Goal: Find specific page/section: Find specific page/section

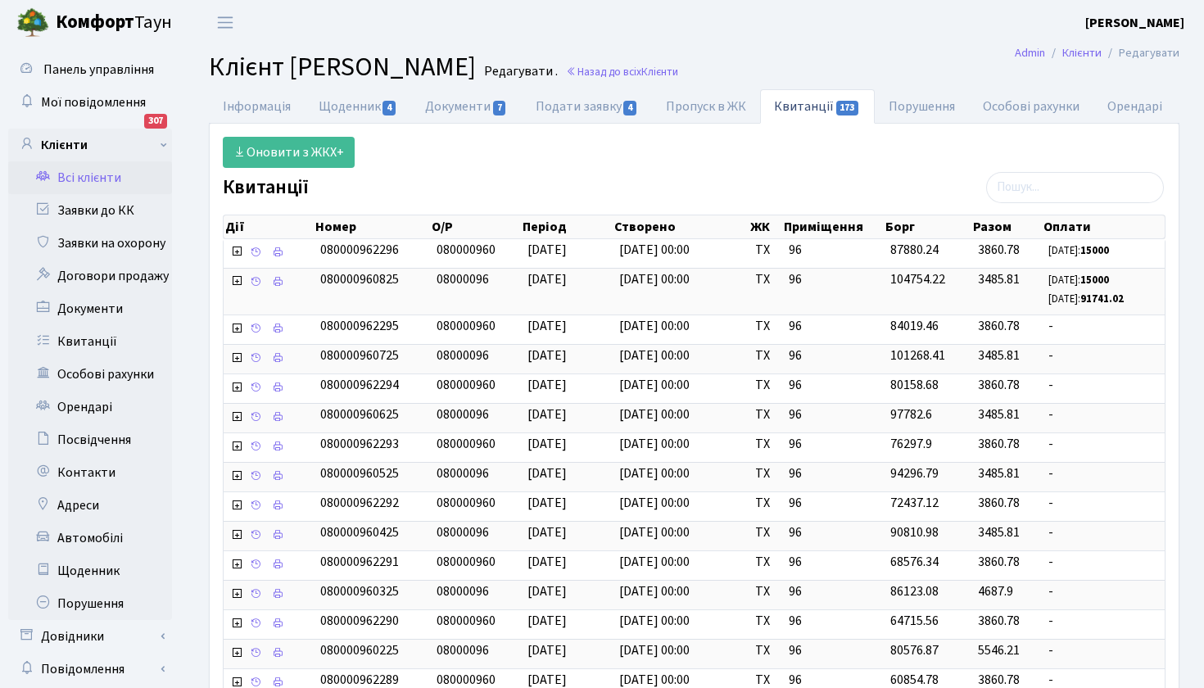
select select "25"
click at [112, 210] on link "Заявки до КК" at bounding box center [90, 210] width 164 height 33
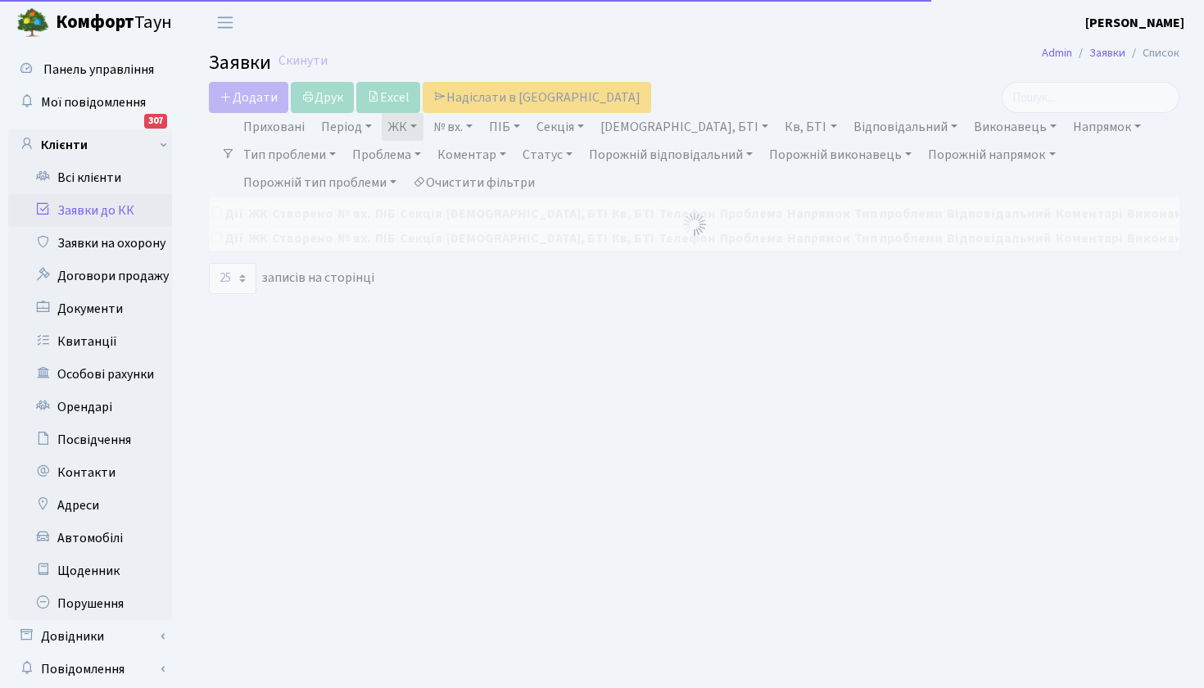
select select "25"
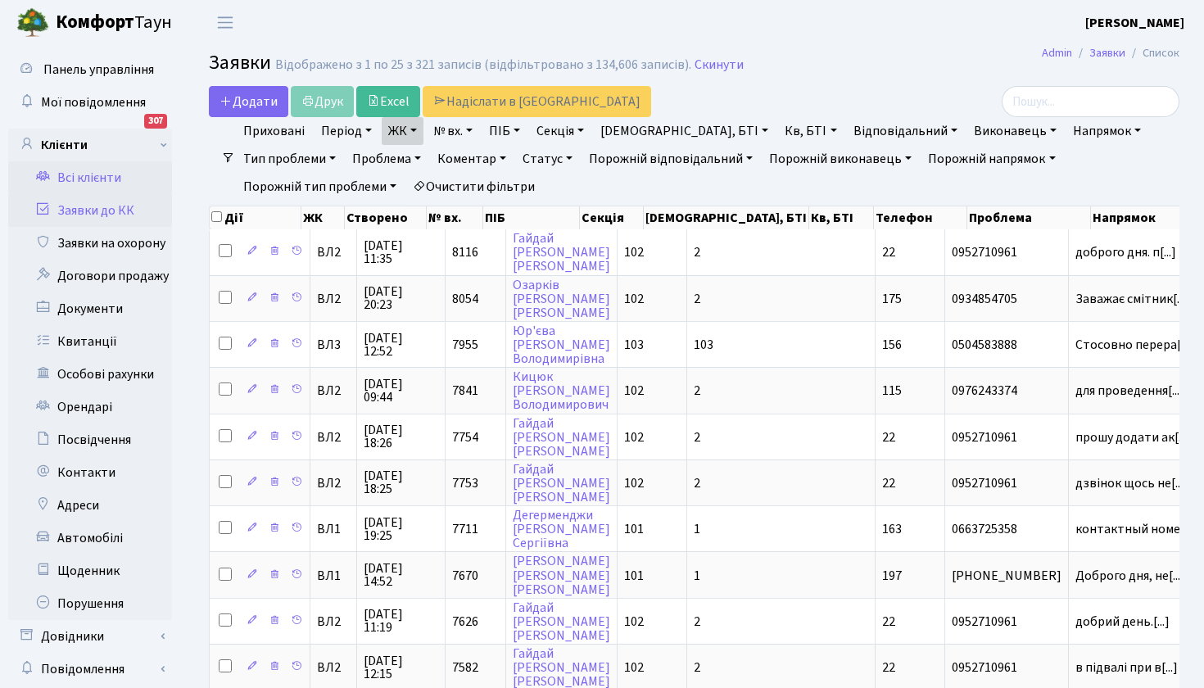
click at [86, 175] on link "Всі клієнти" at bounding box center [90, 177] width 164 height 33
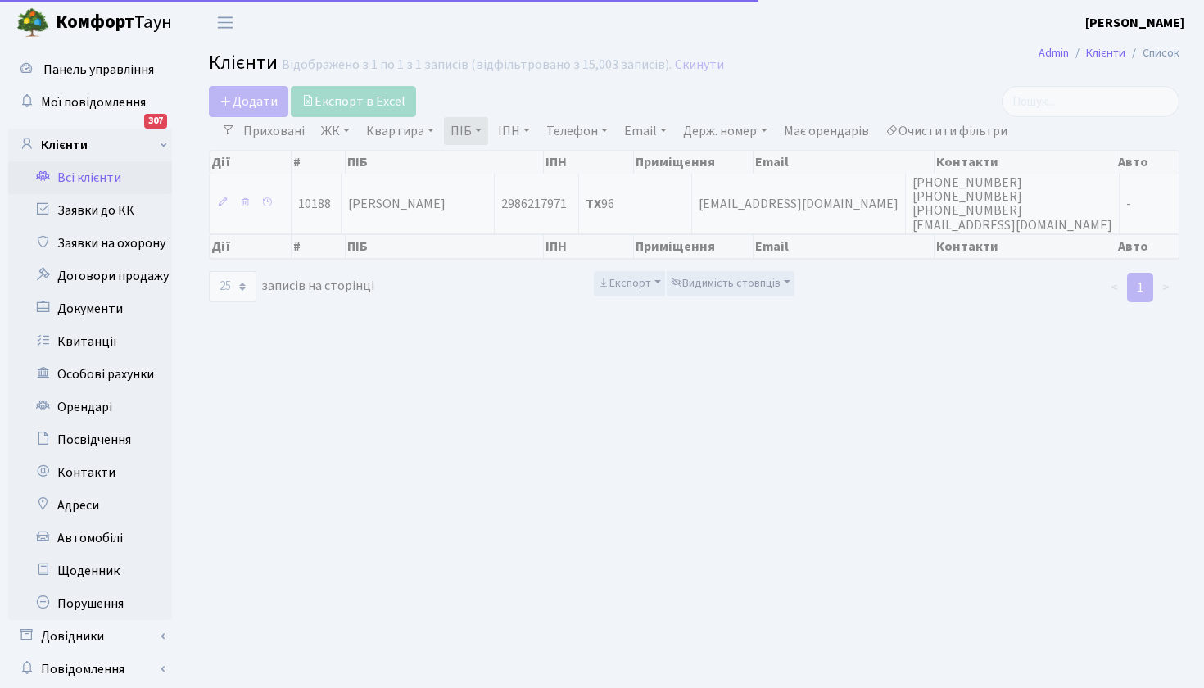
select select "25"
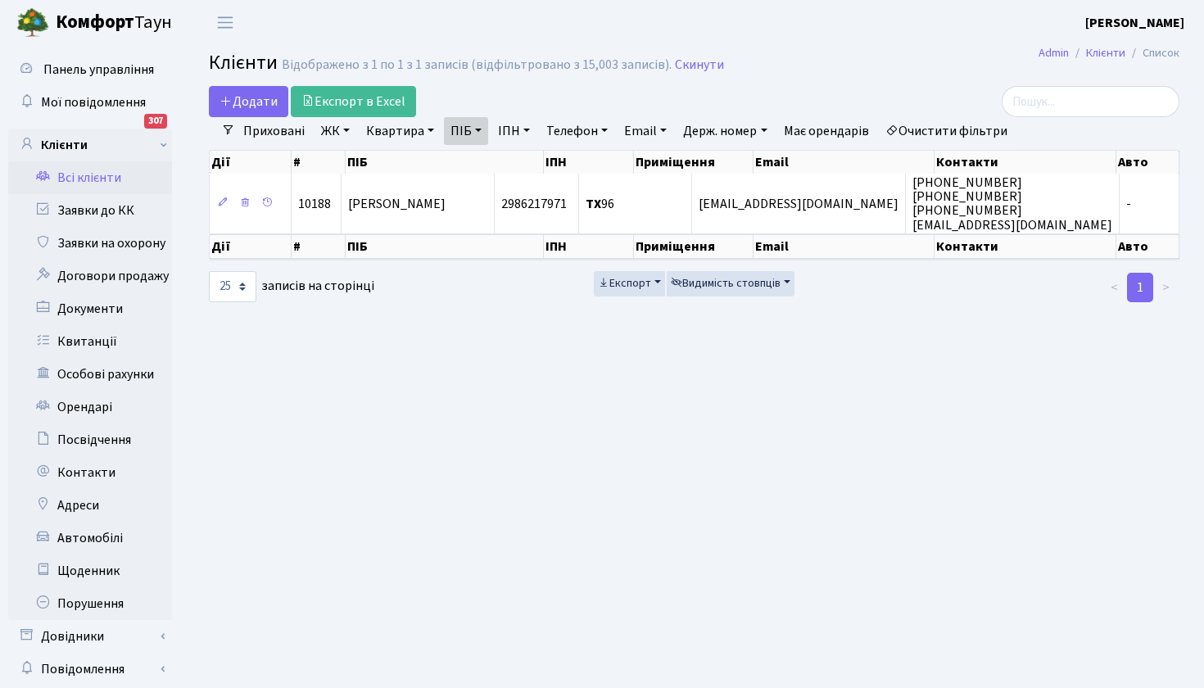
click at [488, 129] on link "ПІБ" at bounding box center [466, 131] width 44 height 28
click at [558, 161] on icon at bounding box center [557, 162] width 13 height 13
